Goal: Task Accomplishment & Management: Use online tool/utility

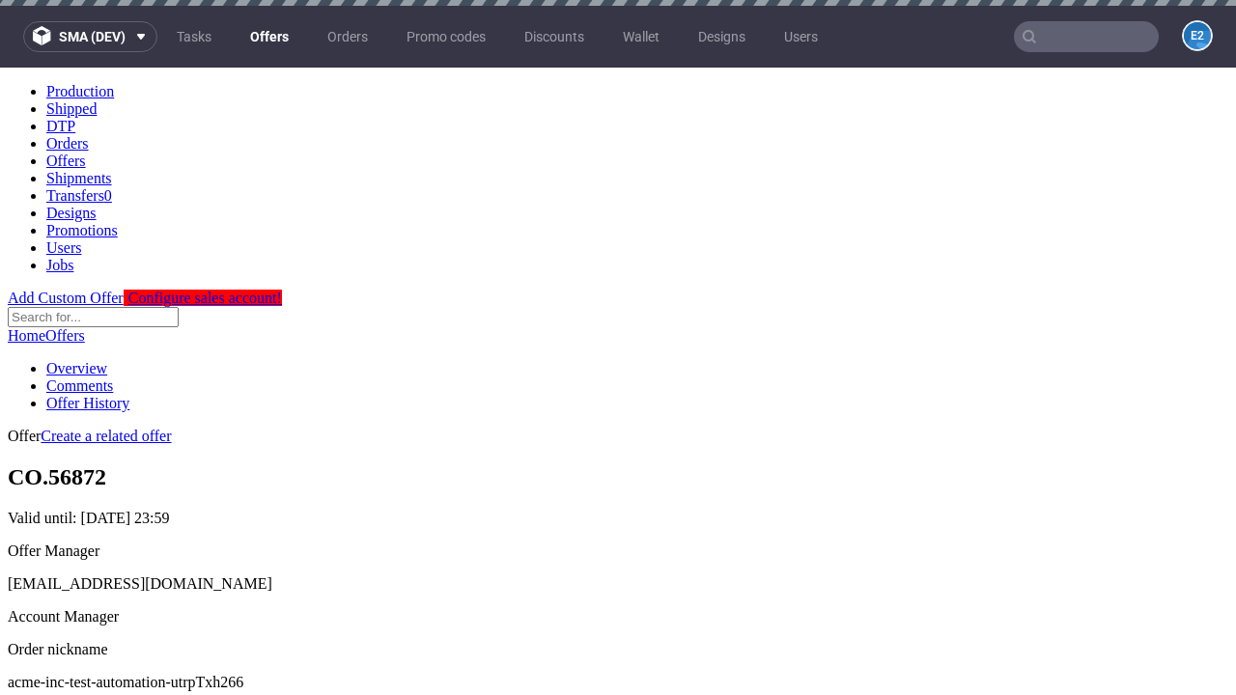
scroll to position [191, 0]
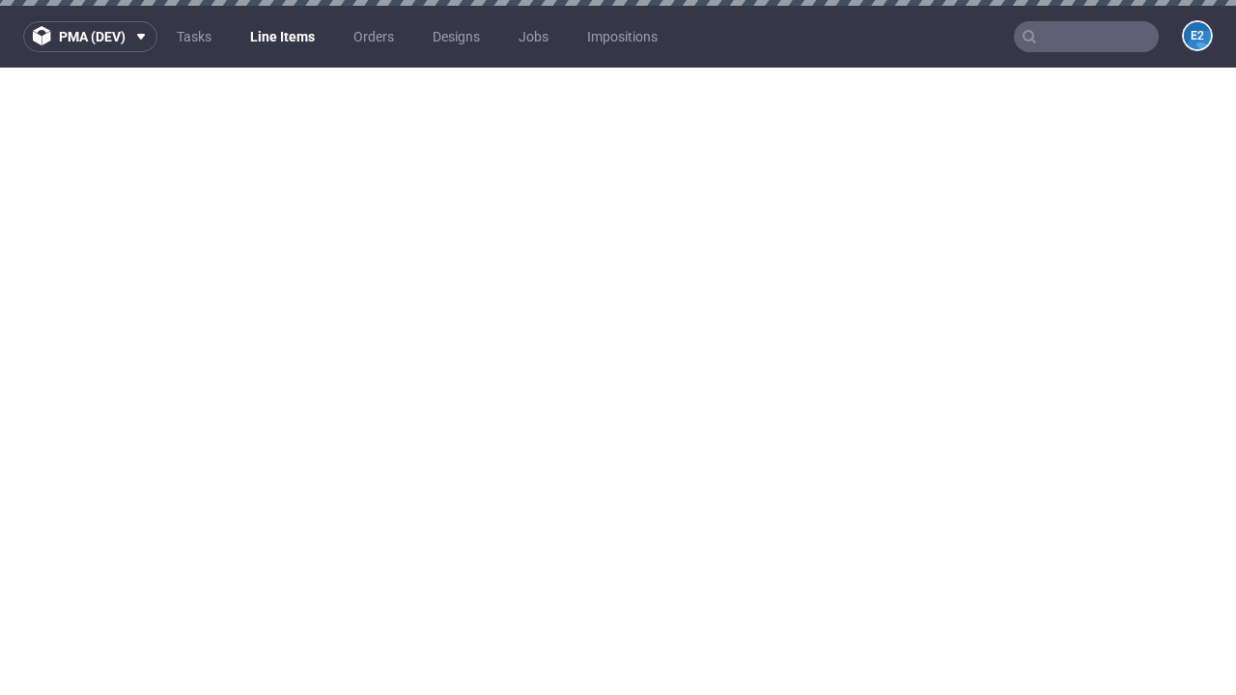
select select "accepted"
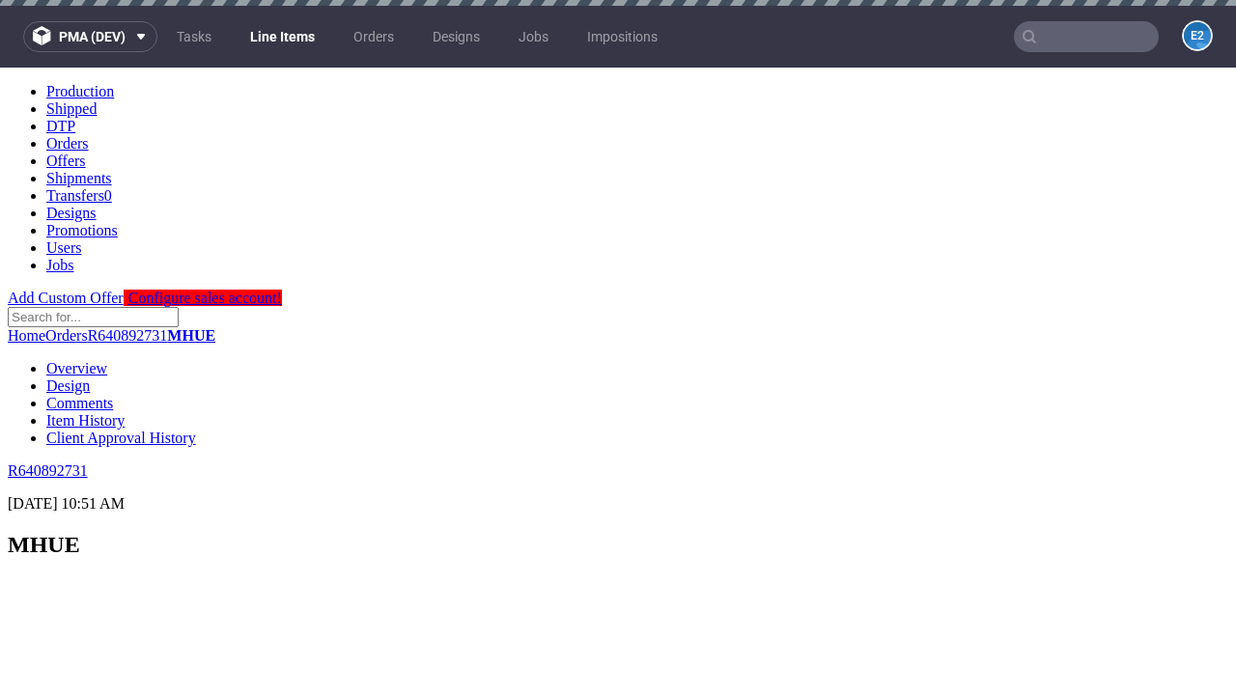
scroll to position [2807, 0]
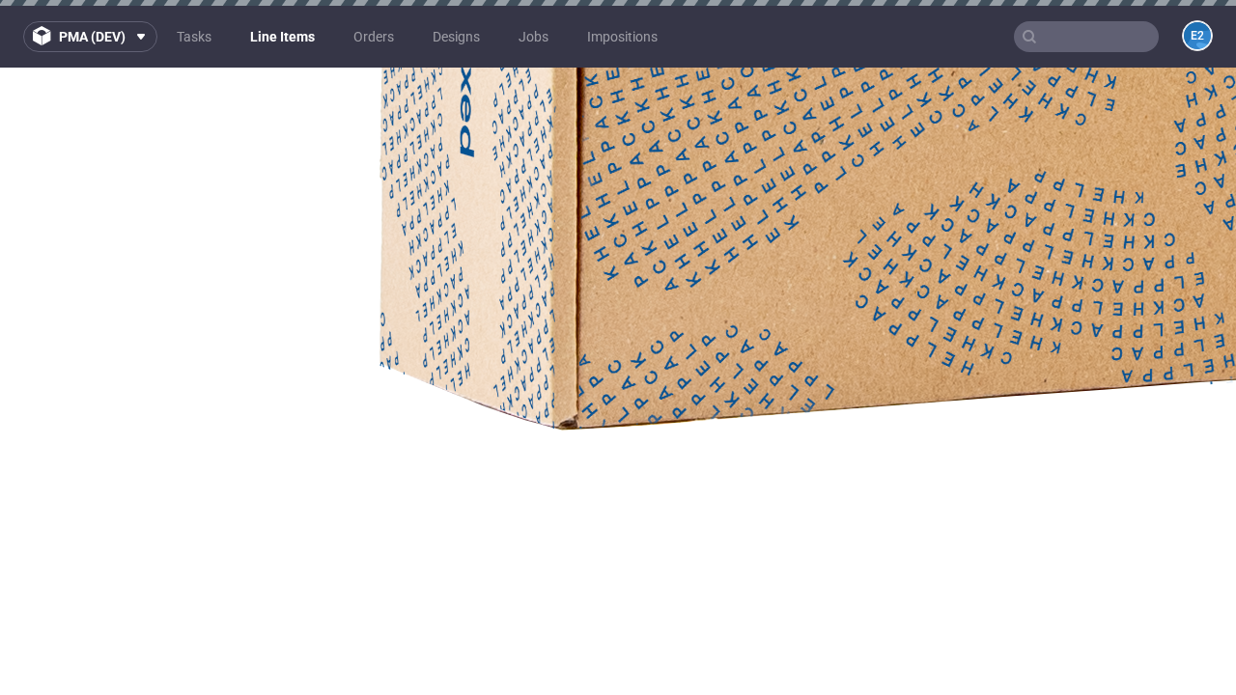
select select "received"
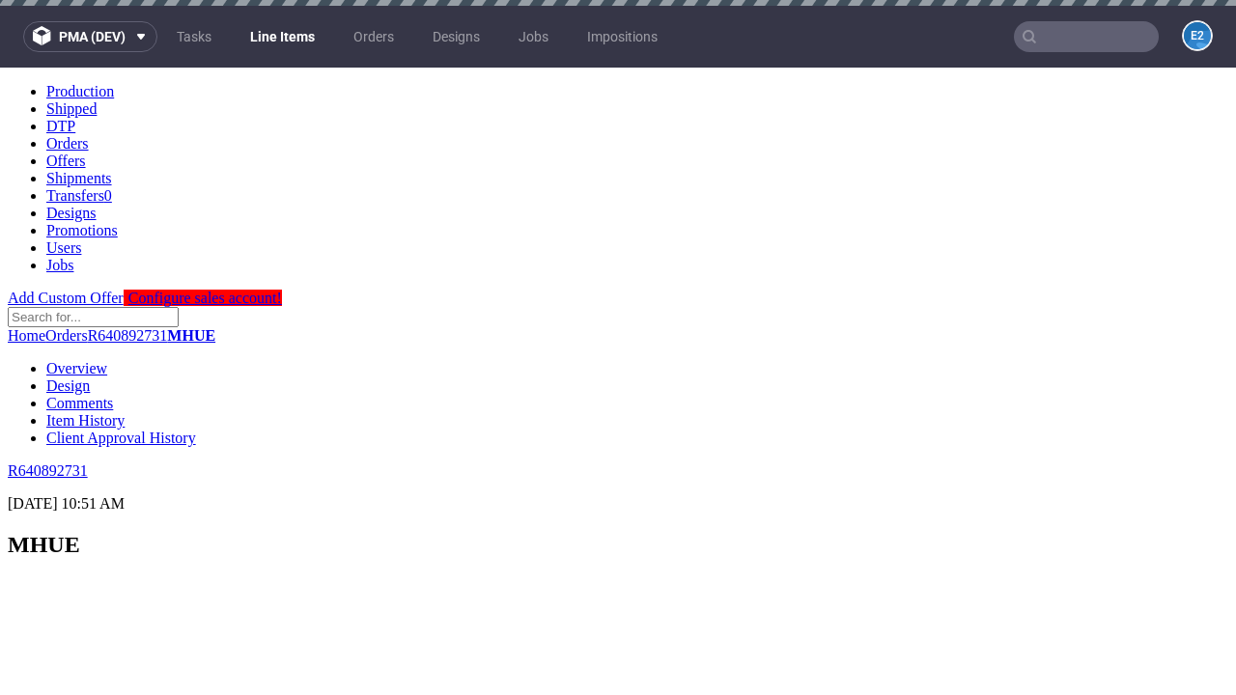
scroll to position [2459, 0]
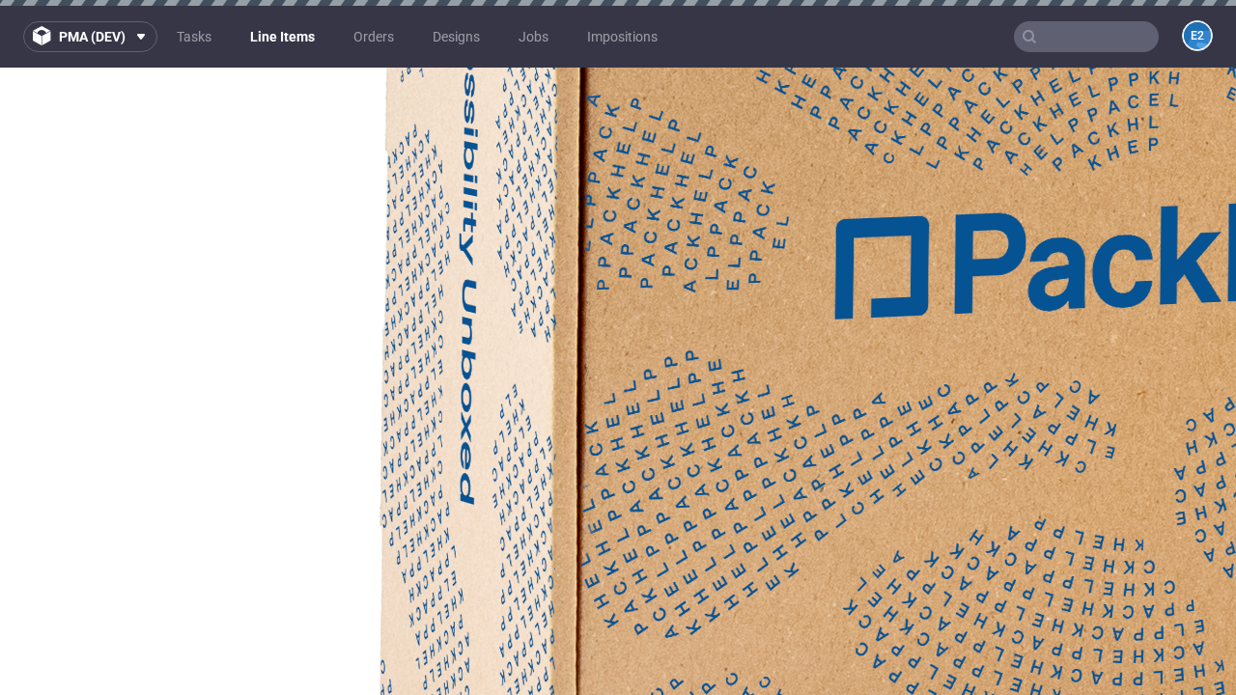
select select "accepted_dtp_issue_reprint"
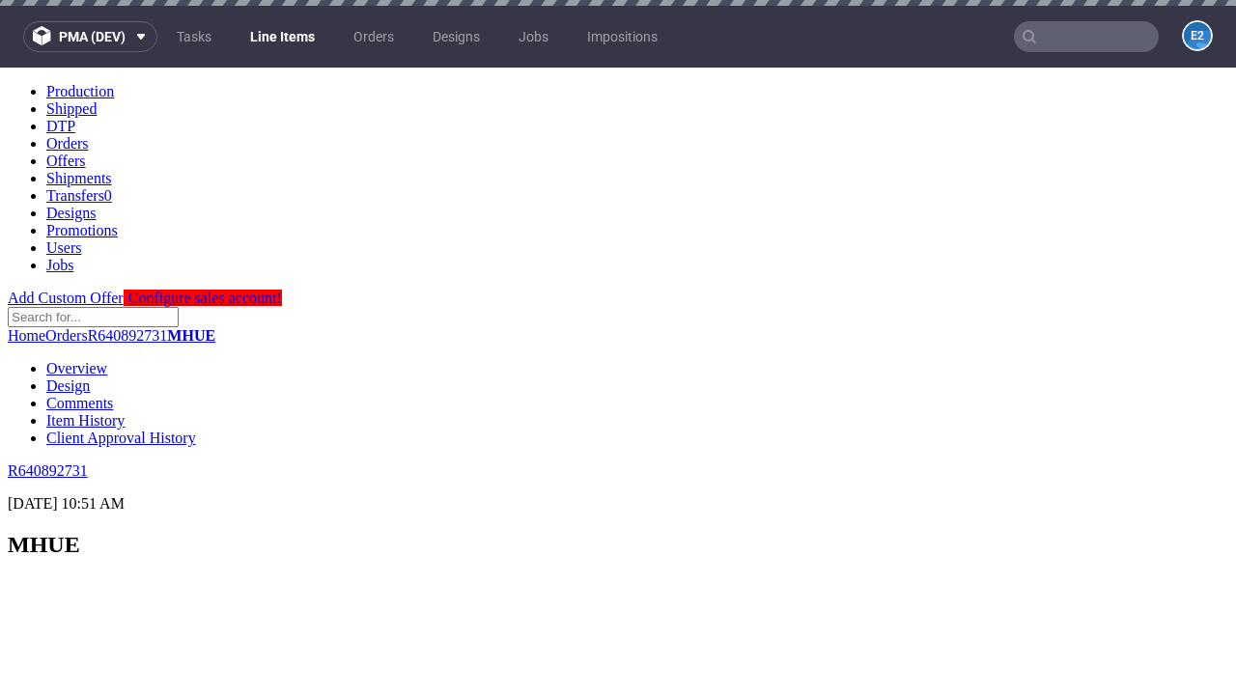
scroll to position [3363, 0]
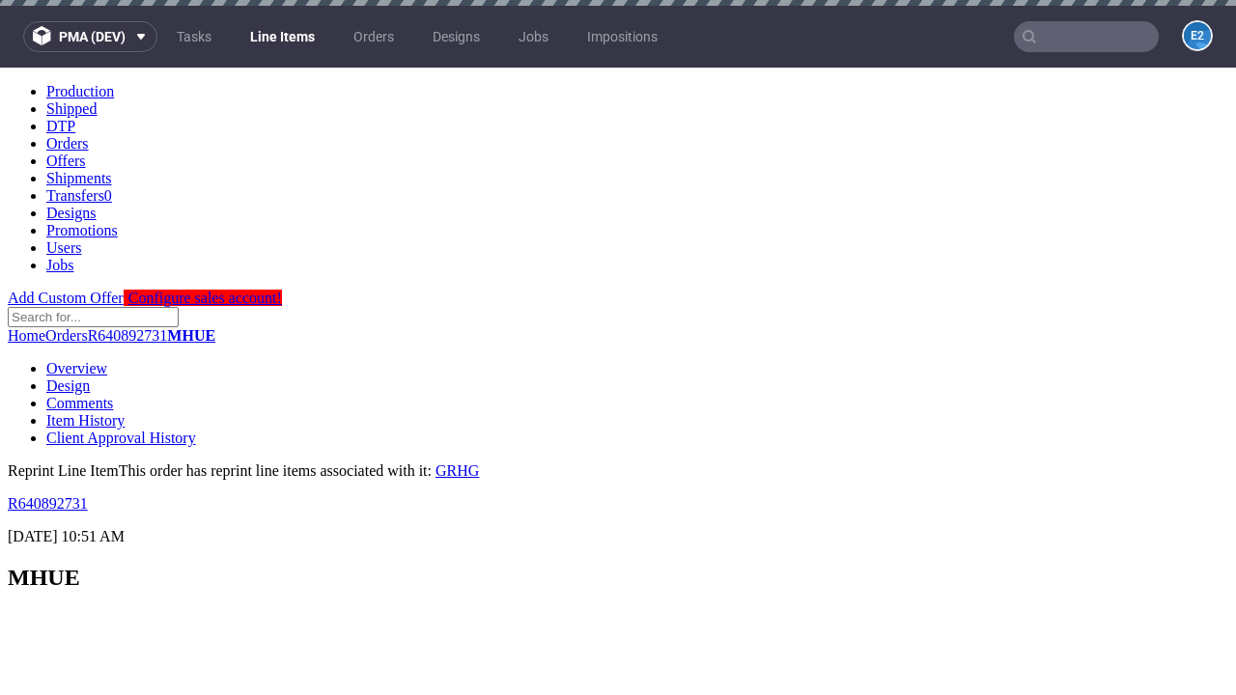
scroll to position [0, 0]
